Goal: Navigation & Orientation: Find specific page/section

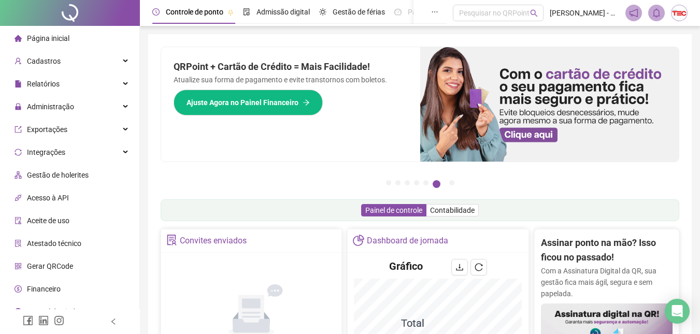
click at [544, 135] on img at bounding box center [549, 104] width 259 height 114
click at [290, 107] on span "Ajuste Agora no Painel Financeiro" at bounding box center [242, 102] width 112 height 11
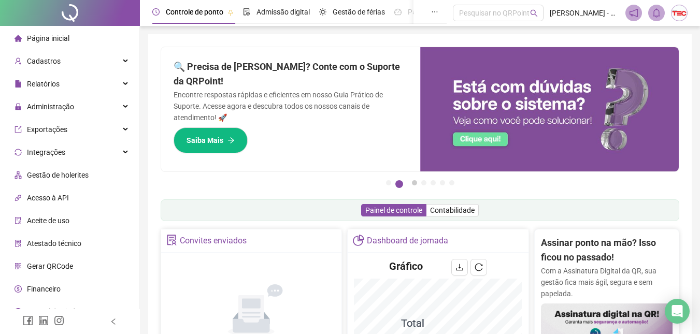
click at [412, 180] on button "3" at bounding box center [414, 182] width 5 height 5
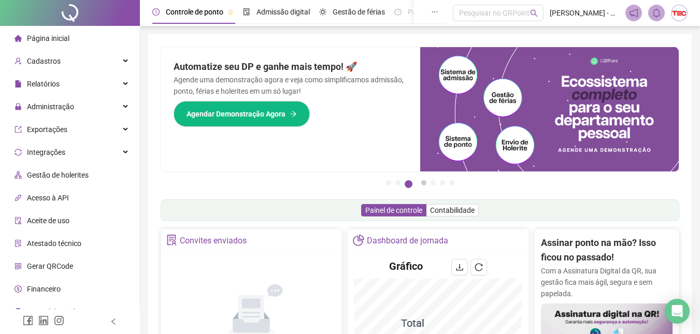
click at [426, 185] on button "4" at bounding box center [423, 182] width 5 height 5
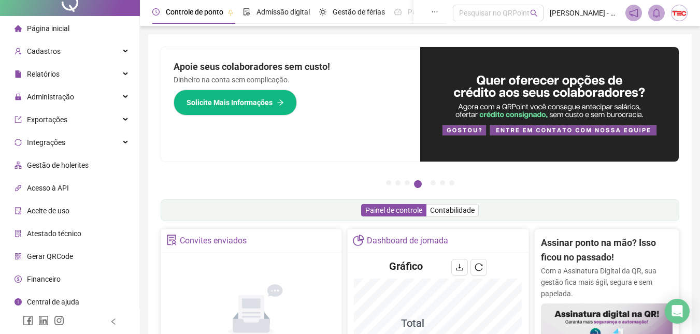
scroll to position [13, 0]
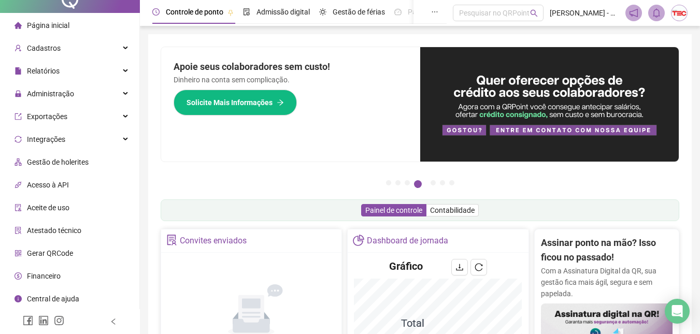
click at [69, 162] on span "Gestão de holerites" at bounding box center [58, 162] width 62 height 8
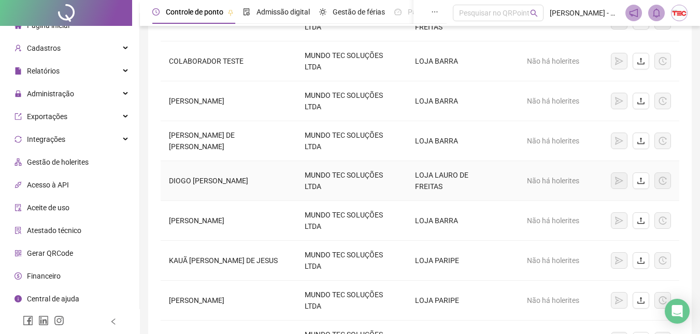
scroll to position [207, 0]
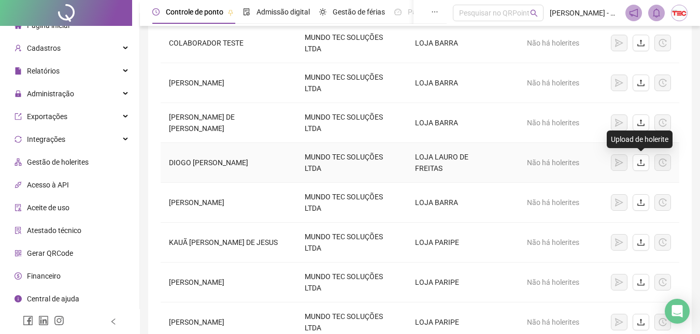
click at [638, 159] on icon "upload" at bounding box center [640, 162] width 8 height 8
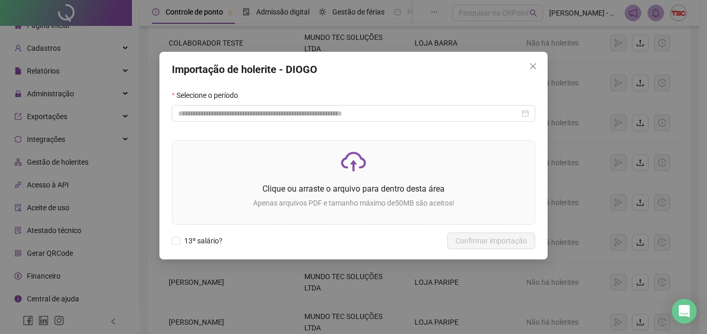
click at [537, 68] on span "Close" at bounding box center [533, 66] width 17 height 8
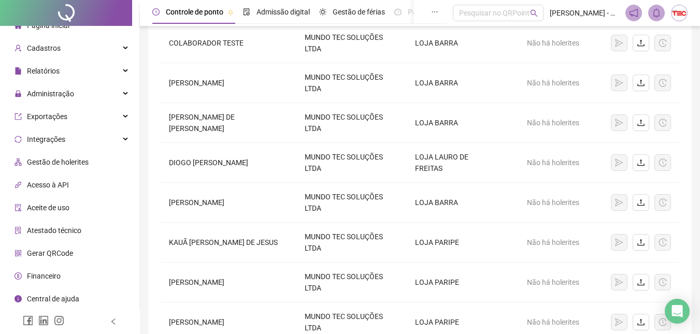
click at [155, 165] on div "Gestão de holerites Upload em lote Como faço um upload em lote? Acesso automáti…" at bounding box center [419, 105] width 543 height 557
click at [178, 162] on td "DIOGO [PERSON_NAME]" at bounding box center [229, 163] width 136 height 40
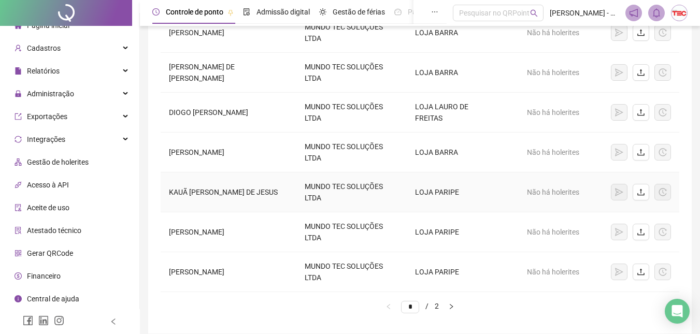
scroll to position [301, 0]
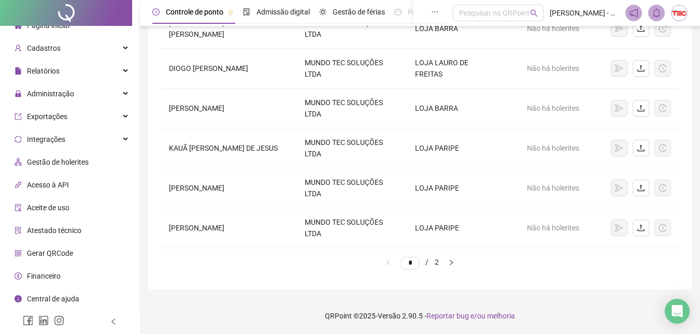
click at [454, 263] on icon "right" at bounding box center [451, 262] width 6 height 6
type input "*"
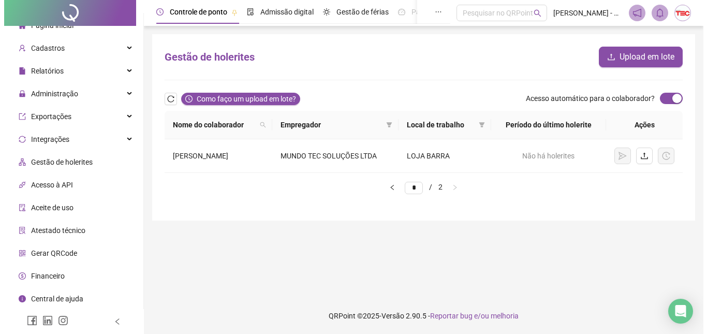
scroll to position [0, 0]
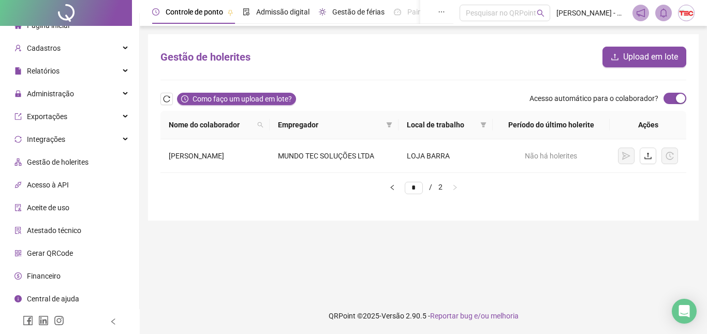
click at [381, 14] on span "Gestão de férias" at bounding box center [358, 12] width 52 height 8
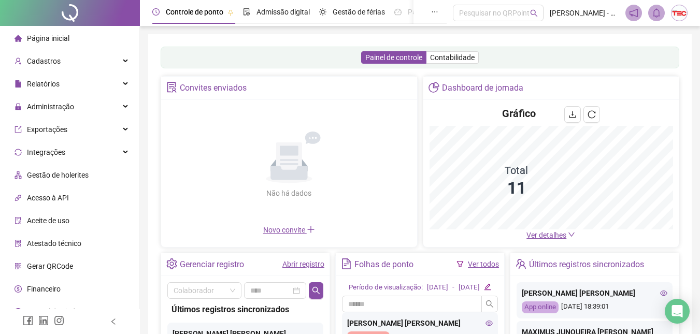
click at [438, 12] on icon "ellipsis" at bounding box center [434, 11] width 7 height 7
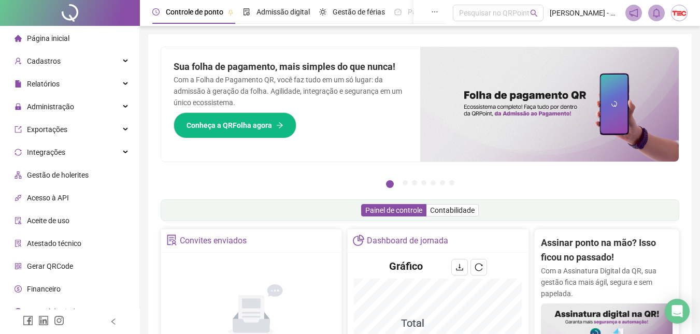
click at [266, 128] on span "Conheça a QRFolha agora" at bounding box center [228, 125] width 85 height 11
click at [76, 81] on div "Relatórios" at bounding box center [69, 84] width 135 height 21
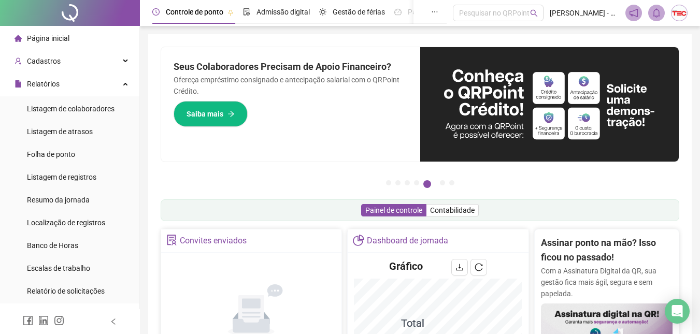
click at [683, 11] on img at bounding box center [679, 13] width 16 height 16
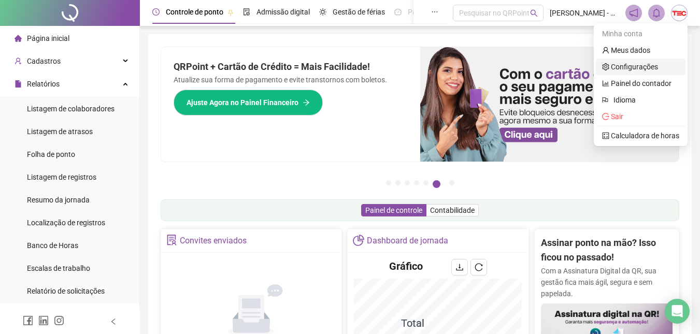
click at [629, 67] on link "Configurações" at bounding box center [630, 67] width 56 height 8
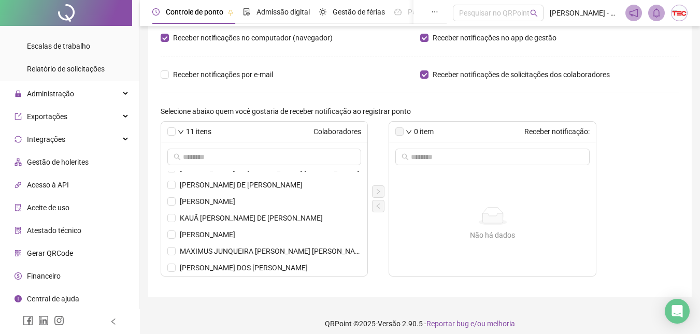
scroll to position [22, 0]
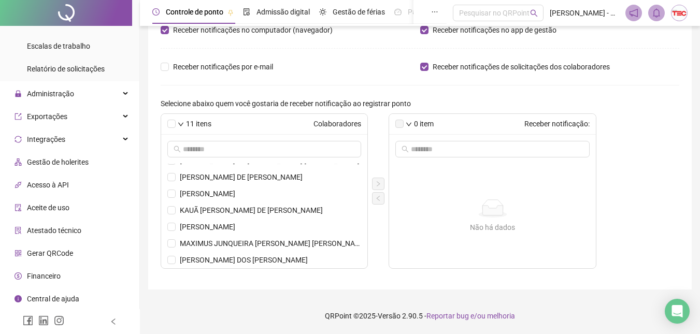
click at [61, 182] on span "Acesso à API" at bounding box center [48, 185] width 42 height 8
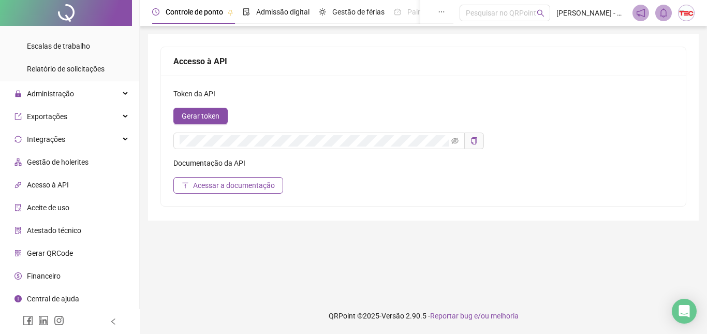
click at [37, 274] on span "Financeiro" at bounding box center [44, 276] width 34 height 8
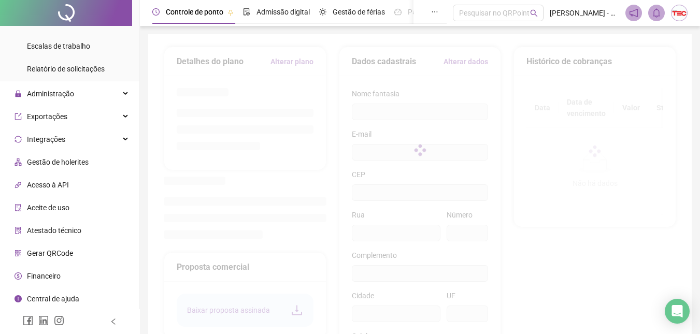
type input "**********"
type input "***"
type input "*******"
type input "********"
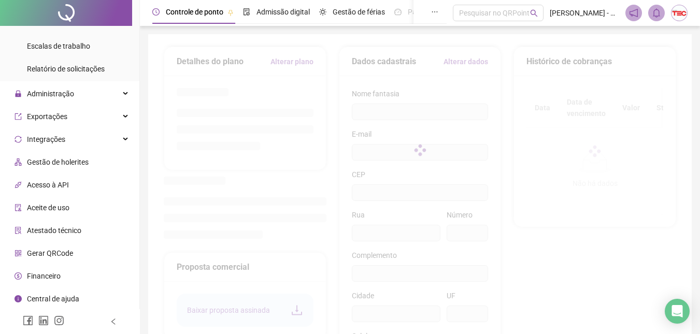
type input "**"
type input "*********"
type input "**********"
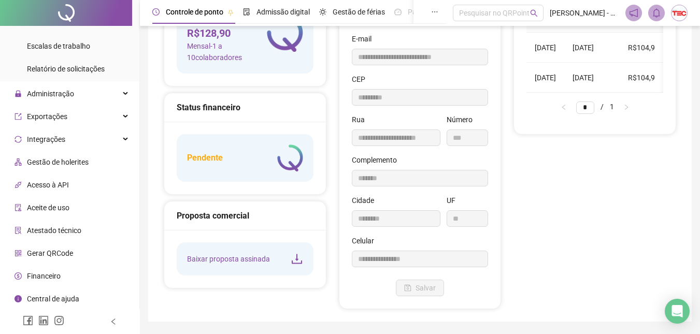
scroll to position [104, 0]
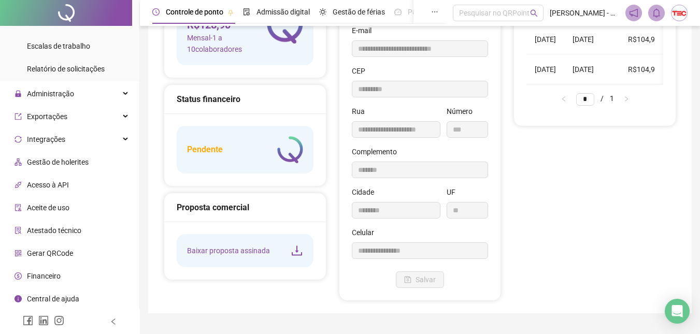
click at [206, 159] on div "Pendente" at bounding box center [245, 150] width 137 height 48
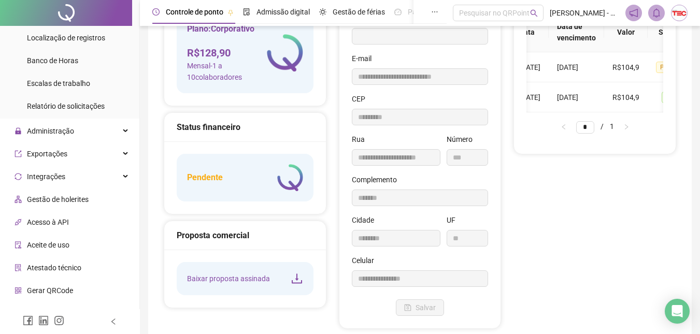
scroll to position [207, 0]
click at [114, 156] on div "Integrações" at bounding box center [69, 154] width 135 height 21
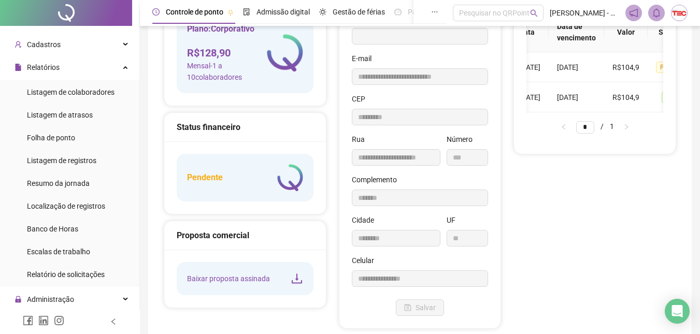
scroll to position [0, 0]
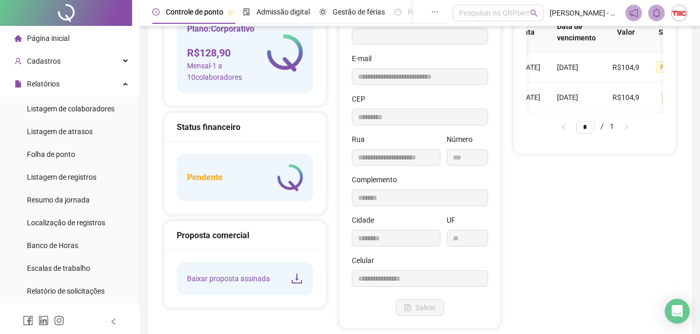
click at [47, 58] on span "Cadastros" at bounding box center [44, 61] width 34 height 8
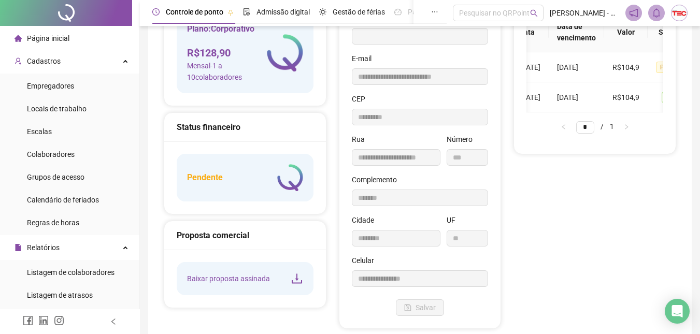
click at [54, 89] on span "Empregadores" at bounding box center [50, 86] width 47 height 8
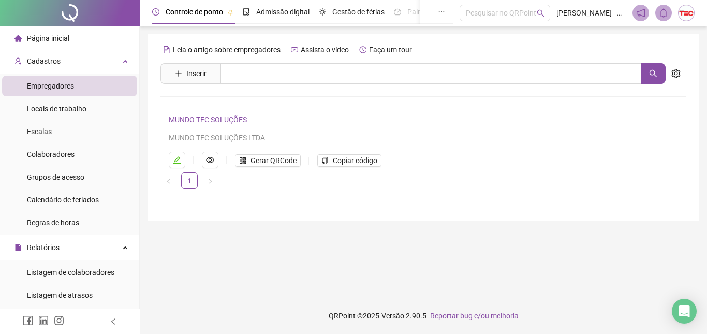
click at [63, 156] on span "Colaboradores" at bounding box center [51, 154] width 48 height 8
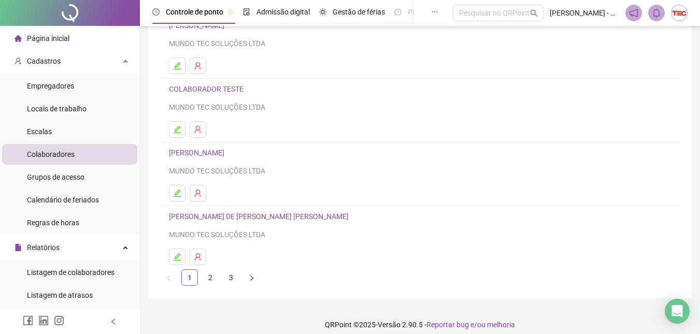
scroll to position [167, 0]
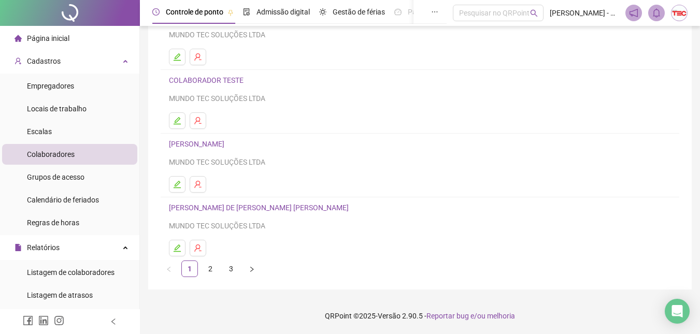
click at [227, 141] on link "[PERSON_NAME]" at bounding box center [198, 144] width 59 height 8
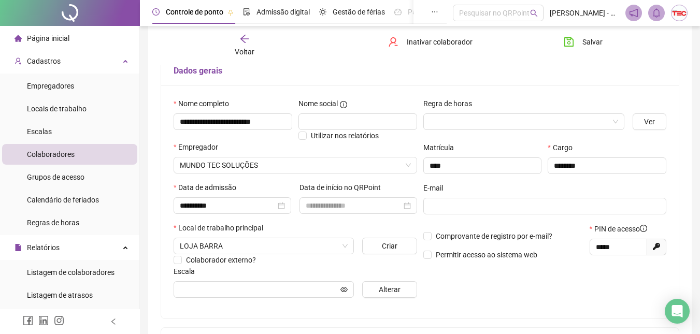
scroll to position [68, 0]
